Goal: Download file/media

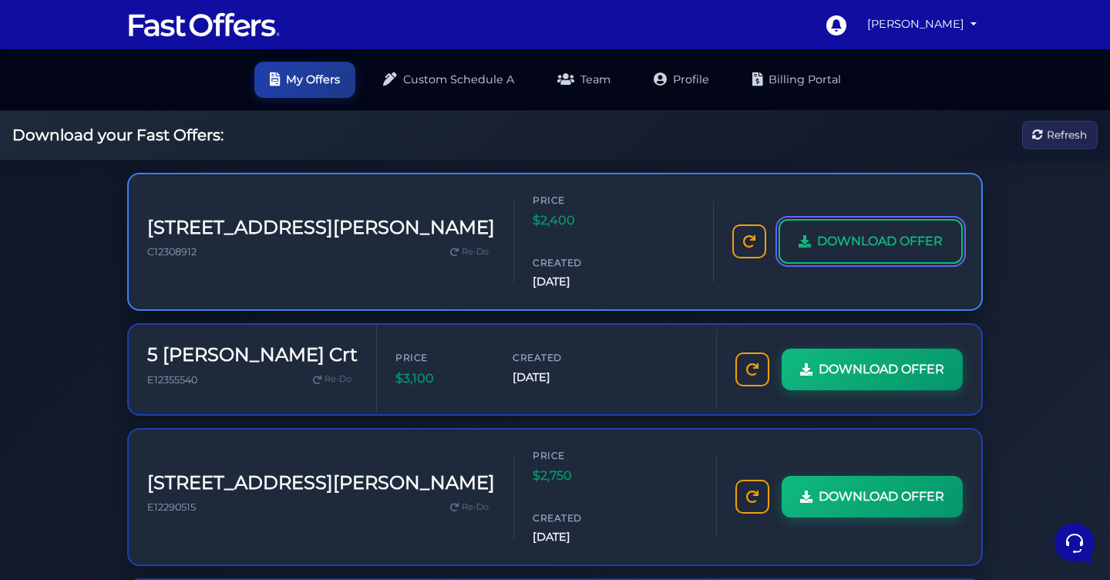
click at [817, 251] on span "DOWNLOAD OFFER" at bounding box center [880, 241] width 126 height 20
